Goal: Communication & Community: Participate in discussion

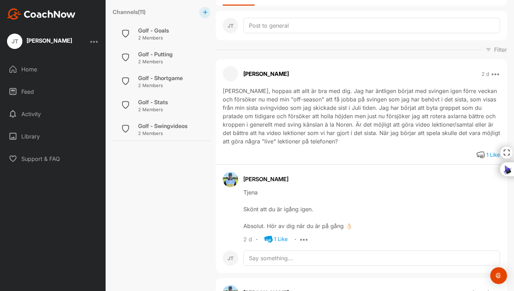
scroll to position [171, 0]
click at [162, 55] on div "Golf - Swingvideos" at bounding box center [162, 54] width 49 height 8
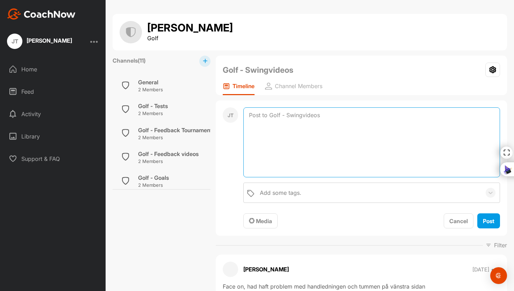
click at [300, 120] on textarea at bounding box center [371, 142] width 257 height 70
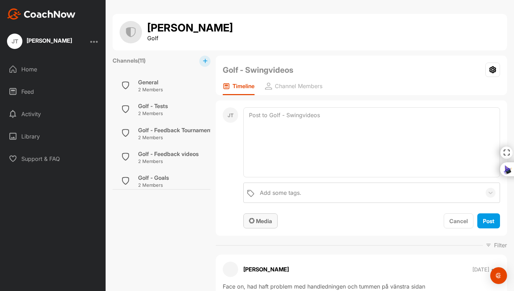
click at [263, 223] on span "Media" at bounding box center [260, 221] width 23 height 7
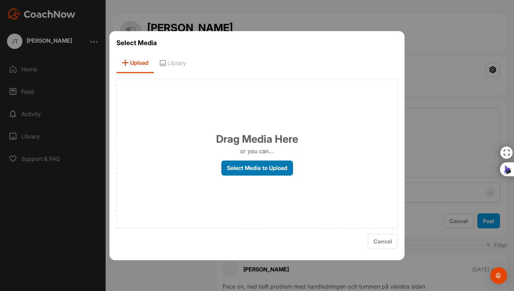
click at [250, 165] on label "Select Media to Upload" at bounding box center [257, 168] width 72 height 15
click at [0, 0] on input "Select Media to Upload" at bounding box center [0, 0] width 0 height 0
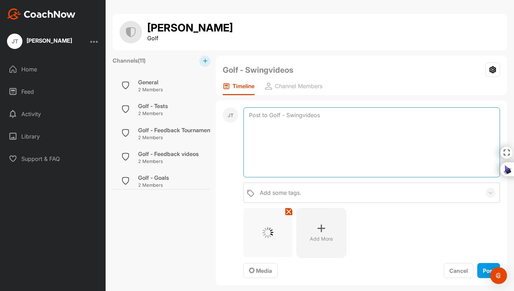
click at [312, 141] on textarea at bounding box center [371, 142] width 257 height 70
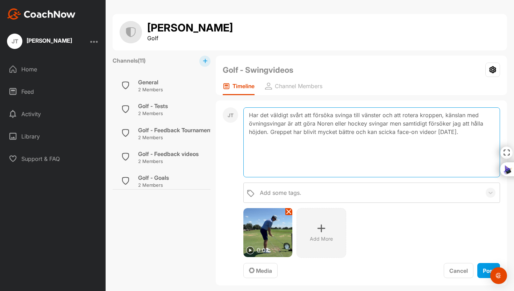
paste textarea "Ä"
type textarea "Har det väldigt svårt att försöka svinga till vänster och att rotera kroppen, k…"
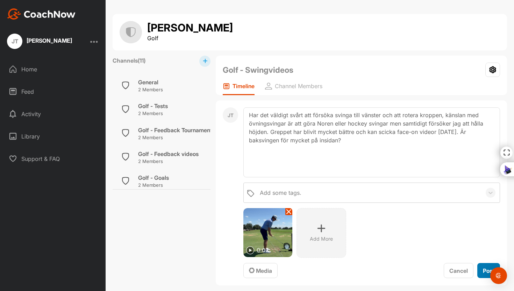
click at [480, 265] on button "Post" at bounding box center [489, 270] width 23 height 15
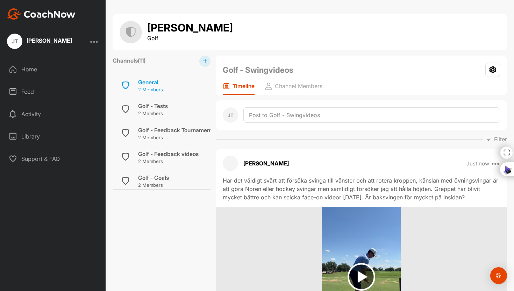
click at [152, 82] on div "General" at bounding box center [150, 82] width 25 height 8
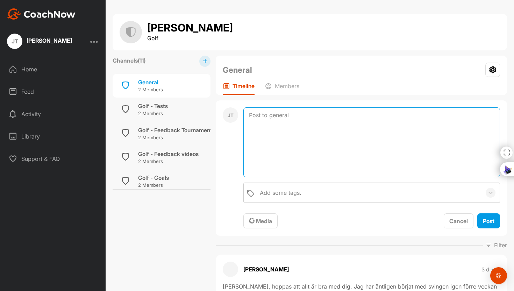
click at [282, 117] on textarea at bounding box center [371, 142] width 257 height 70
type textarea "s"
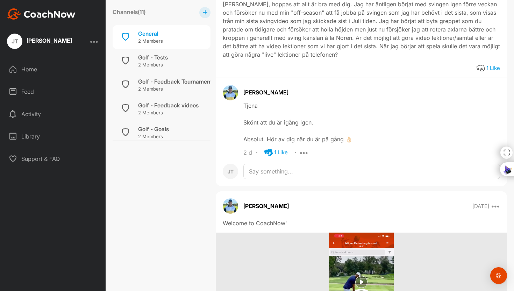
scroll to position [285, 0]
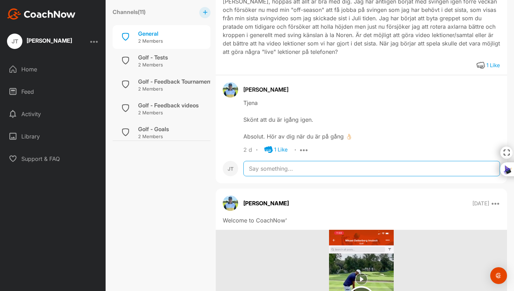
click at [268, 170] on textarea at bounding box center [371, 168] width 257 height 15
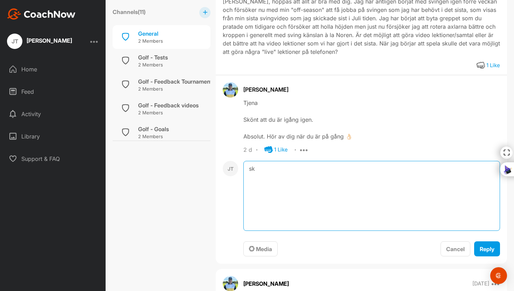
type textarea "s"
type textarea "Skulle du ha tid att ha en lektion i helgen? Om det funkar inte kanske sluten a…"
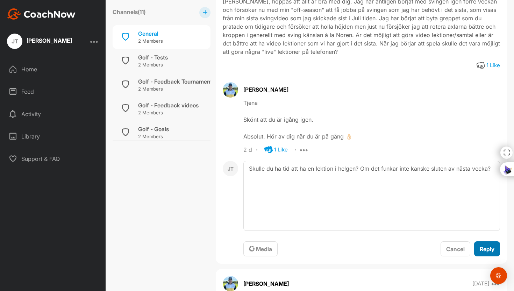
click at [491, 250] on span "Reply" at bounding box center [487, 249] width 15 height 7
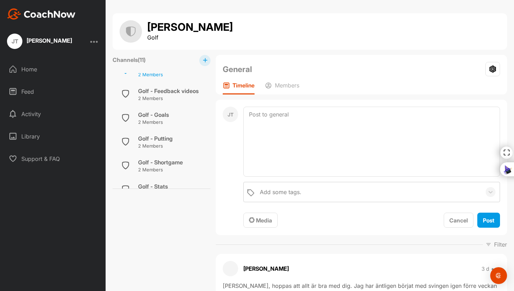
scroll to position [99, 0]
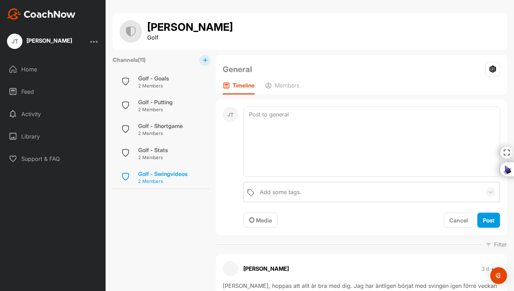
click at [172, 177] on div "Golf - Swingvideos" at bounding box center [162, 174] width 49 height 8
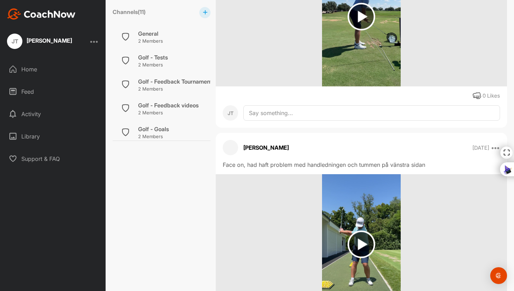
scroll to position [261, 0]
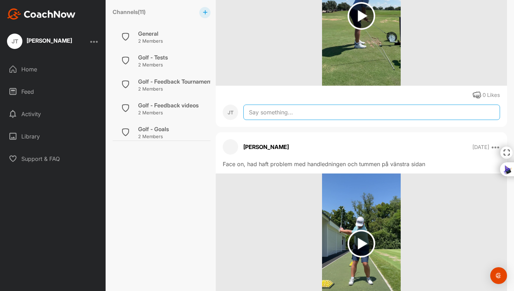
click at [262, 114] on textarea at bounding box center [371, 112] width 257 height 15
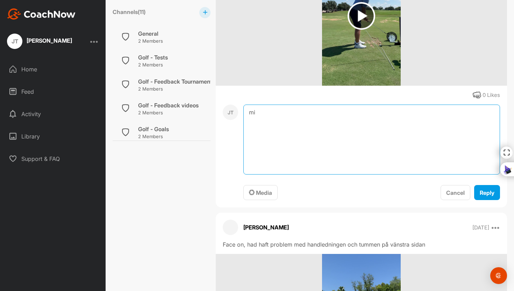
type textarea "m"
type textarea "R"
type textarea "D"
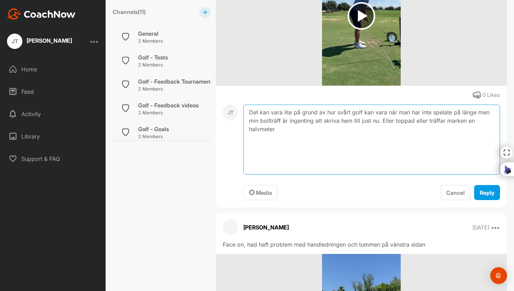
click at [261, 130] on textarea "Det kan vara lite på grund av hur svårt golf kan vara när man har inte spelate …" at bounding box center [371, 140] width 257 height 70
click at [285, 133] on textarea "Det kan vara lite på grund av hur svårt golf kan vara när man har inte spelate …" at bounding box center [371, 140] width 257 height 70
click at [315, 130] on textarea "Det kan vara lite på grund av hur svårt golf kan vara när man har inte spelate …" at bounding box center [371, 140] width 257 height 70
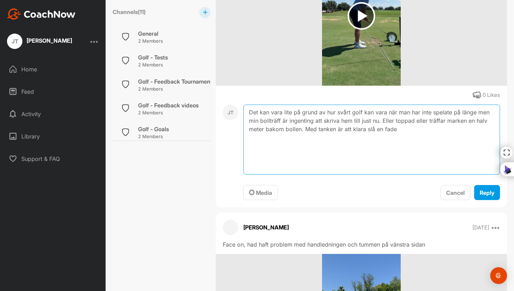
drag, startPoint x: 319, startPoint y: 129, endPoint x: 305, endPoint y: 128, distance: 14.0
click at [305, 128] on textarea "Det kan vara lite på grund av hur svårt golf kan vara när man har inte spelate …" at bounding box center [371, 140] width 257 height 70
click at [323, 130] on textarea "Det kan vara lite på grund av hur svårt golf kan vara när man har inte spelate …" at bounding box center [371, 140] width 257 height 70
click at [431, 130] on textarea "Det kan vara lite på grund av hur svårt golf kan vara när man har inte spelate …" at bounding box center [371, 140] width 257 height 70
type textarea "Det kan vara lite på grund av hur svårt golf kan vara när man har inte spelate …"
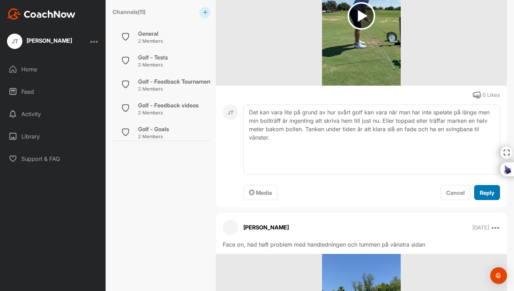
click at [488, 187] on button "Reply" at bounding box center [487, 192] width 26 height 15
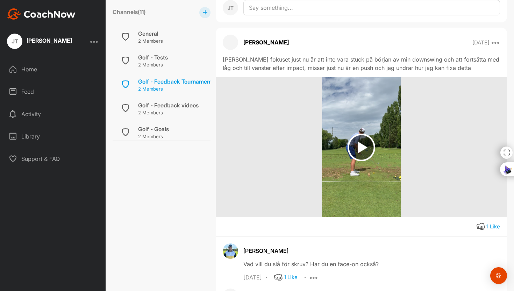
scroll to position [542, 0]
